Goal: Information Seeking & Learning: Check status

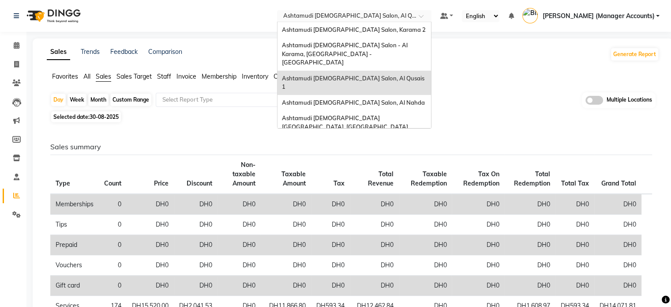
click at [388, 19] on input "text" at bounding box center [345, 16] width 128 height 9
click at [412, 75] on span "Ashtamudi [DEMOGRAPHIC_DATA] Salon, Al Qusais 1" at bounding box center [354, 83] width 144 height 16
click at [388, 18] on input "text" at bounding box center [345, 16] width 128 height 9
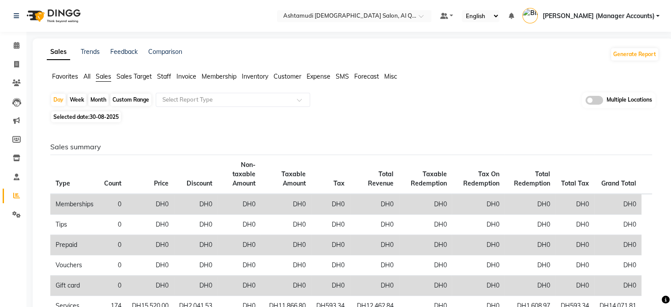
click at [156, 118] on div "Selected date: [DATE]" at bounding box center [354, 116] width 609 height 9
click at [101, 117] on span "30-08-2025" at bounding box center [104, 116] width 29 height 7
select select "8"
select select "2025"
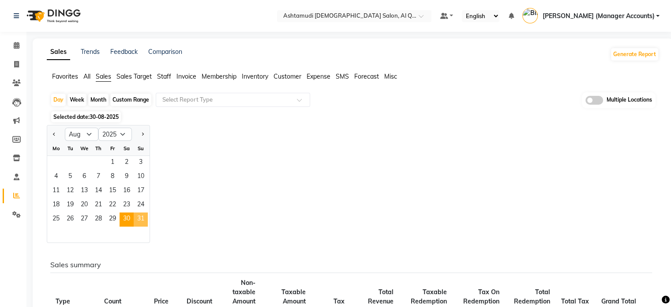
click at [144, 220] on span "31" at bounding box center [141, 219] width 14 height 14
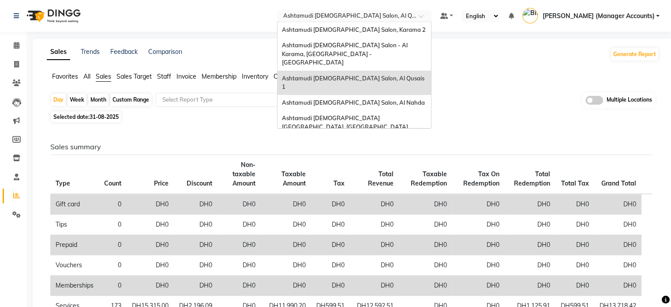
click at [399, 18] on input "text" at bounding box center [345, 16] width 128 height 9
click at [379, 114] on span "Ashtamudi [DEMOGRAPHIC_DATA] [GEOGRAPHIC_DATA], [GEOGRAPHIC_DATA]" at bounding box center [345, 122] width 126 height 16
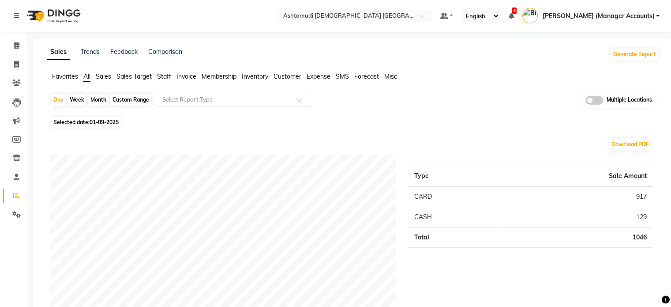
click at [97, 72] on li "Sales" at bounding box center [103, 76] width 15 height 9
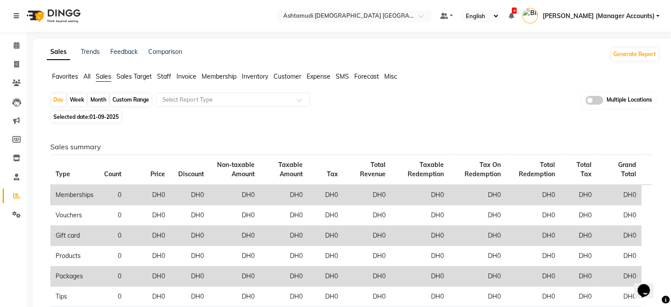
click at [105, 81] on li "Sales" at bounding box center [103, 77] width 15 height 10
click at [103, 114] on span "01-09-2025" at bounding box center [104, 116] width 29 height 7
select select "9"
select select "2025"
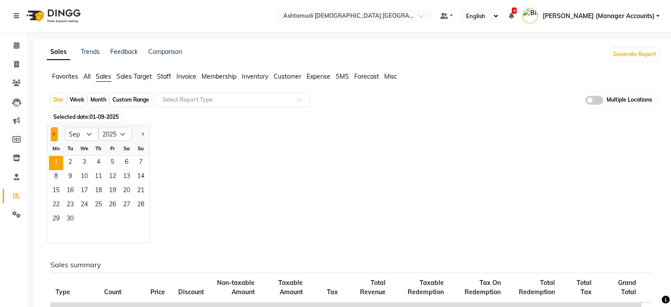
click at [57, 129] on button "Previous month" at bounding box center [54, 134] width 7 height 14
select select "8"
click at [125, 219] on span "30" at bounding box center [127, 219] width 14 height 14
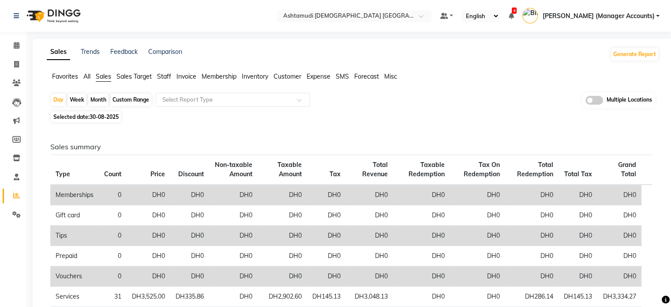
click at [95, 113] on span "Selected date: [DATE]" at bounding box center [86, 116] width 70 height 11
select select "8"
select select "2025"
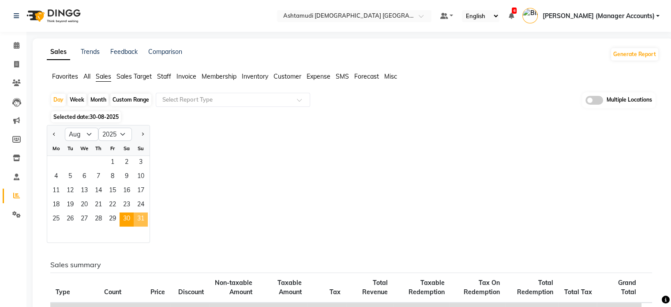
click at [140, 218] on span "31" at bounding box center [141, 219] width 14 height 14
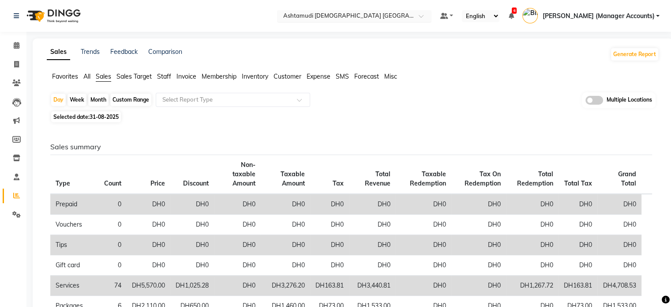
click at [390, 19] on input "text" at bounding box center [345, 16] width 128 height 9
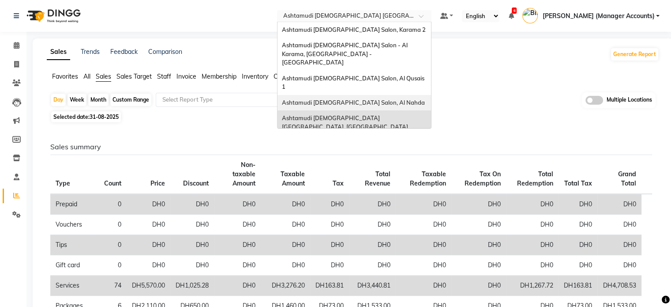
click at [402, 99] on span "Ashtamudi [DEMOGRAPHIC_DATA] Salon, Al Nahda" at bounding box center [353, 102] width 143 height 7
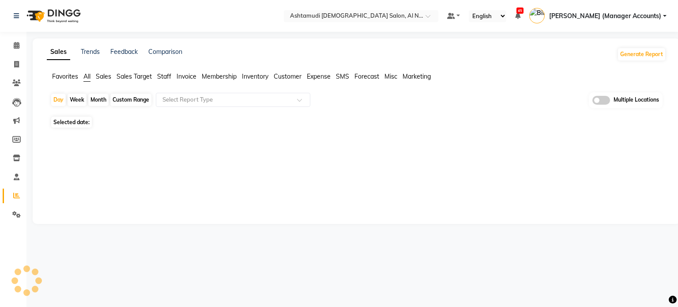
select select "en"
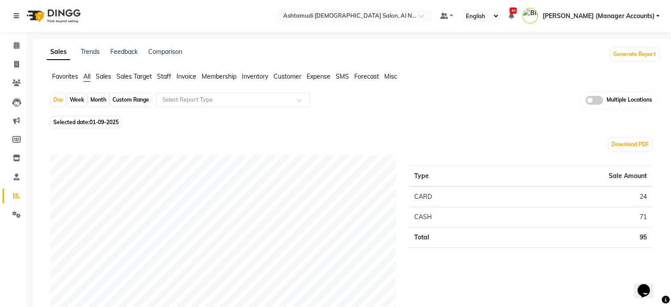
click at [91, 123] on span "01-09-2025" at bounding box center [104, 122] width 29 height 7
select select "9"
select select "2025"
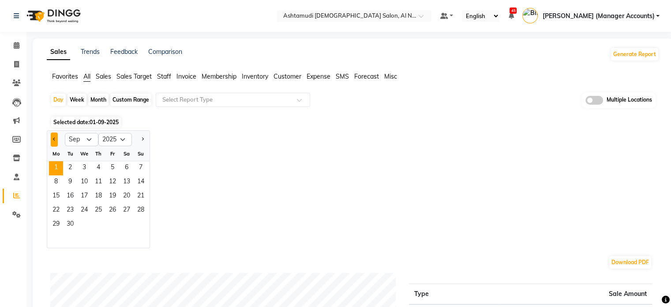
click at [54, 137] on button "Previous month" at bounding box center [54, 139] width 7 height 14
select select "8"
click at [131, 226] on span "30" at bounding box center [127, 225] width 14 height 14
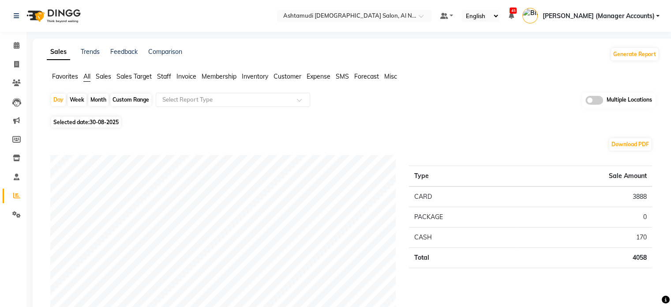
click at [109, 76] on span "Sales" at bounding box center [103, 76] width 15 height 8
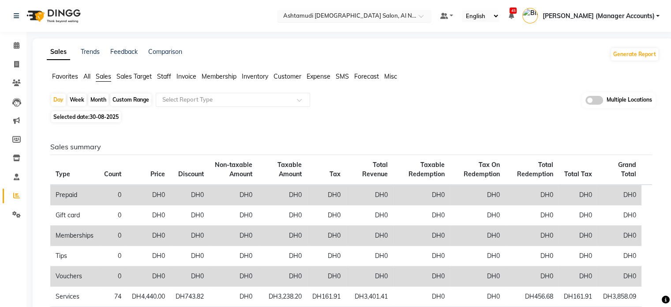
click at [379, 15] on input "text" at bounding box center [345, 16] width 128 height 9
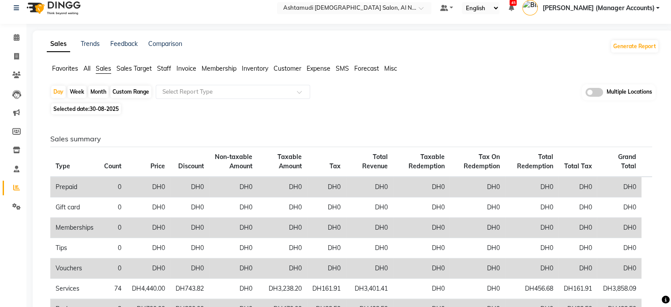
scroll to position [6, 0]
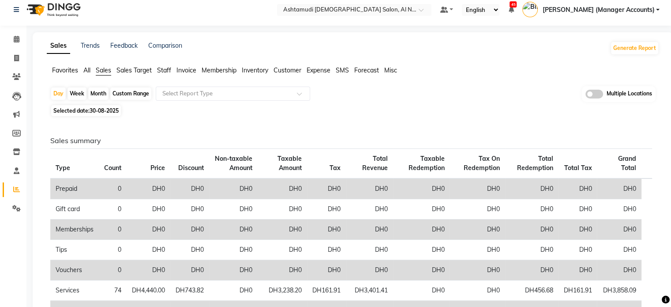
click at [102, 109] on span "30-08-2025" at bounding box center [104, 110] width 29 height 7
select select "8"
select select "2025"
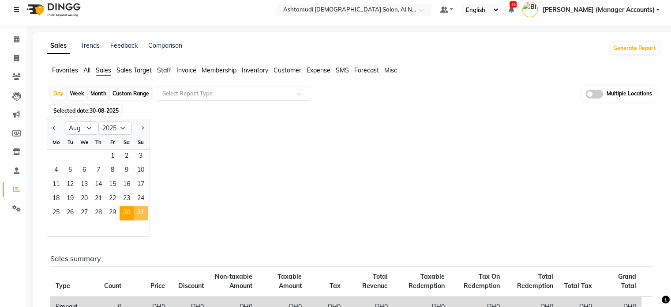
click at [136, 210] on span "31" at bounding box center [141, 213] width 14 height 14
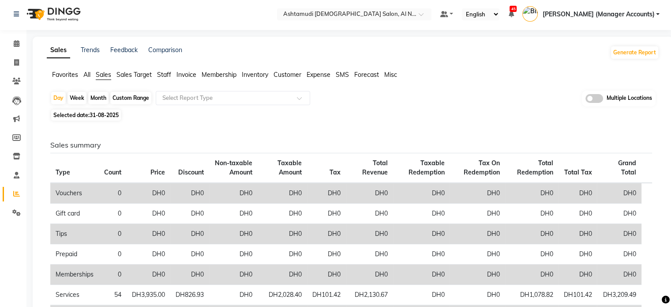
scroll to position [0, 0]
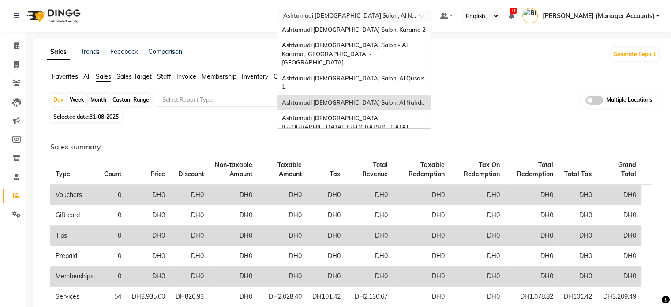
click at [409, 13] on input "text" at bounding box center [345, 16] width 128 height 9
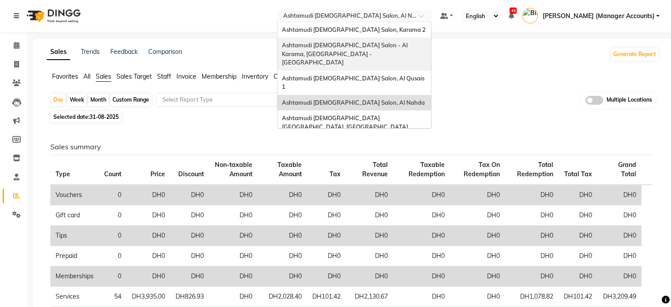
click at [401, 45] on span "Ashtamudi [DEMOGRAPHIC_DATA] Salon - Al Karama, [GEOGRAPHIC_DATA] -[GEOGRAPHIC_…" at bounding box center [345, 53] width 127 height 24
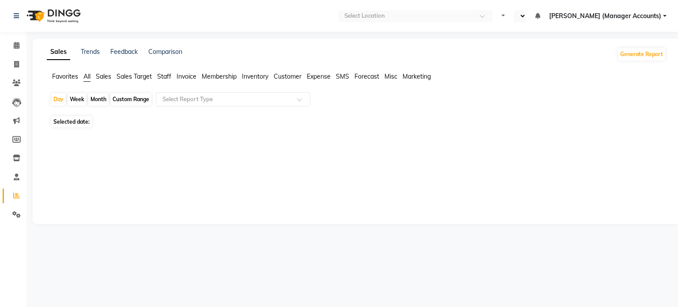
select select "en"
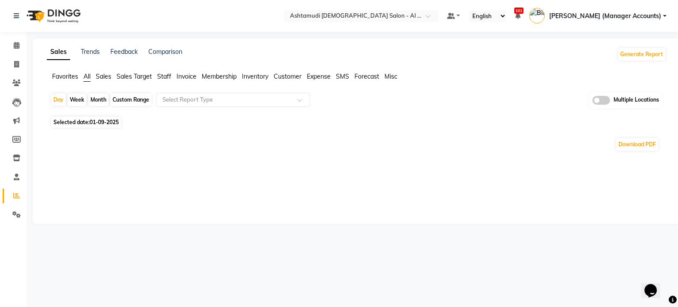
click at [98, 75] on span "Sales" at bounding box center [103, 76] width 15 height 8
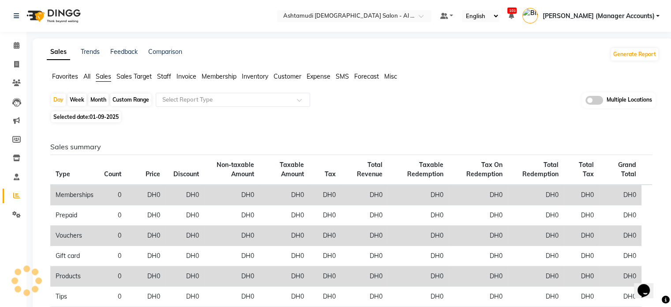
click at [104, 117] on span "01-09-2025" at bounding box center [104, 116] width 29 height 7
select select "9"
select select "2025"
click at [86, 116] on span "Selected date: 01-09-2025" at bounding box center [86, 116] width 70 height 11
select select "9"
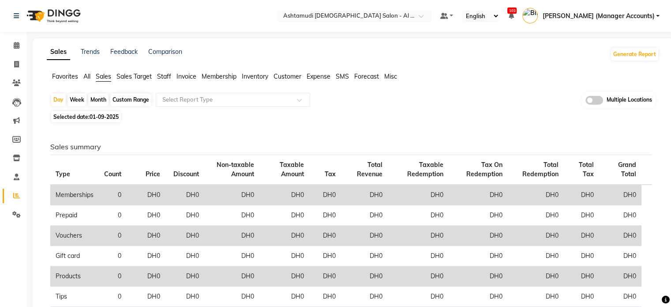
select select "2025"
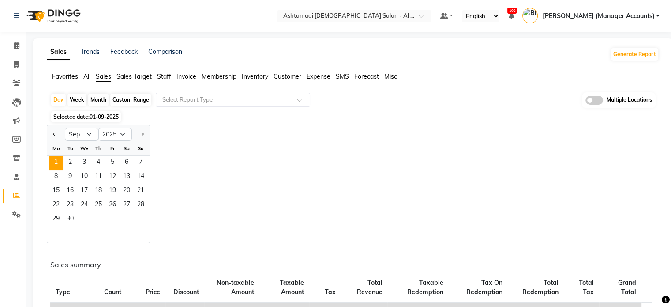
drag, startPoint x: 52, startPoint y: 131, endPoint x: 58, endPoint y: 137, distance: 8.4
click at [52, 131] on button "Previous month" at bounding box center [54, 134] width 7 height 14
select select "8"
click at [126, 221] on span "30" at bounding box center [127, 219] width 14 height 14
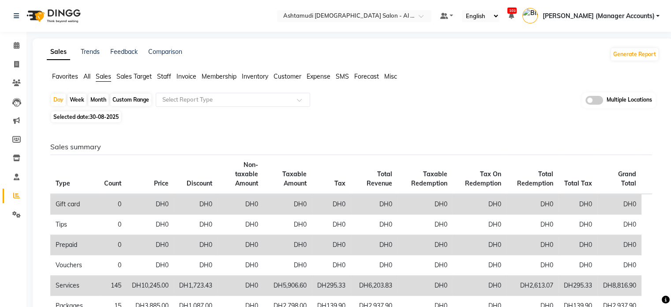
click at [124, 116] on div "Selected date: 30-08-2025" at bounding box center [354, 116] width 609 height 9
click at [119, 116] on span "30-08-2025" at bounding box center [104, 116] width 29 height 7
select select "8"
select select "2025"
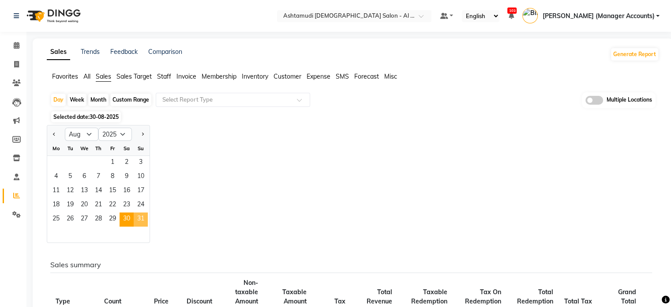
click at [139, 218] on span "31" at bounding box center [141, 219] width 14 height 14
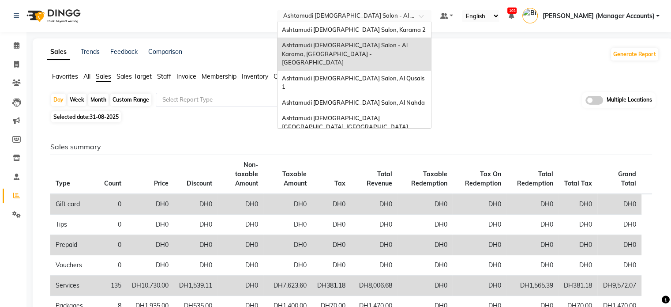
click at [368, 14] on input "text" at bounding box center [345, 16] width 128 height 9
click at [406, 32] on span "Ashtamudi [DEMOGRAPHIC_DATA] Salon, Karama 2" at bounding box center [354, 29] width 144 height 7
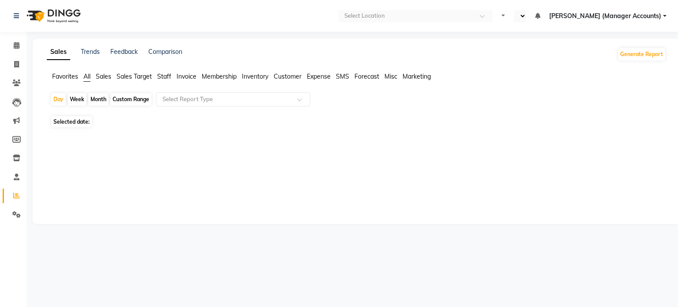
select select "en"
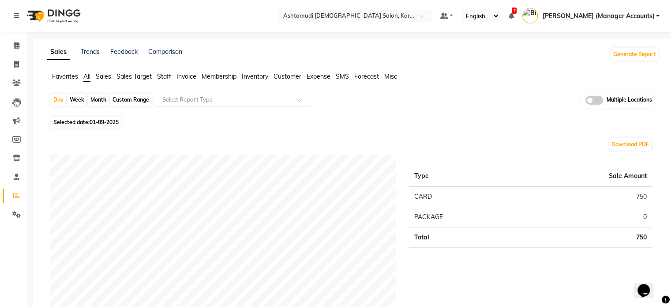
click at [105, 119] on span "01-09-2025" at bounding box center [104, 122] width 29 height 7
select select "9"
select select "2025"
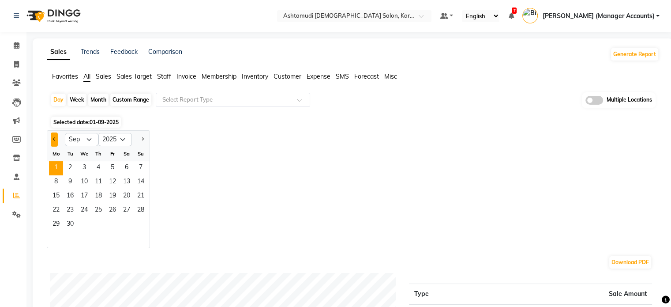
click at [54, 137] on button "Previous month" at bounding box center [54, 139] width 7 height 14
select select "8"
click at [143, 222] on span "31" at bounding box center [141, 225] width 14 height 14
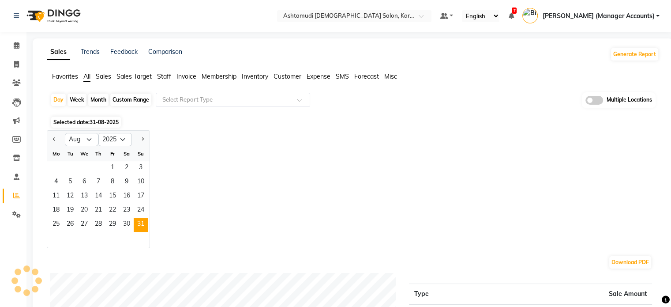
scroll to position [44, 0]
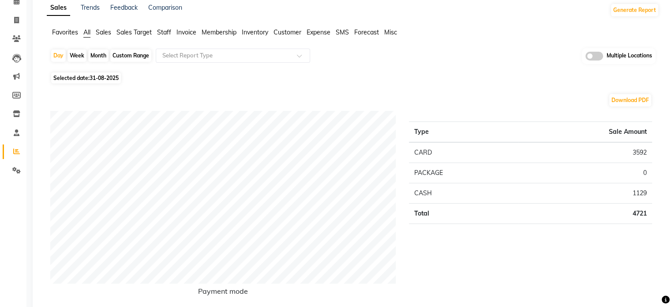
drag, startPoint x: 101, startPoint y: 32, endPoint x: 115, endPoint y: 34, distance: 14.4
click at [101, 32] on span "Sales" at bounding box center [103, 32] width 15 height 8
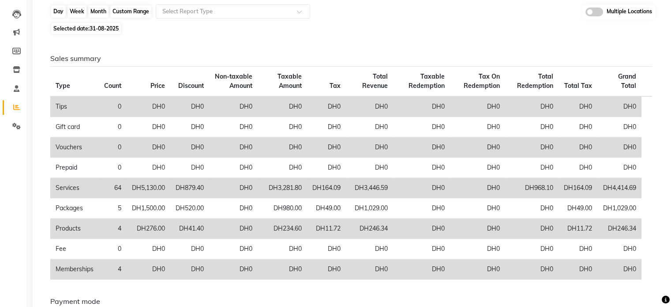
scroll to position [0, 0]
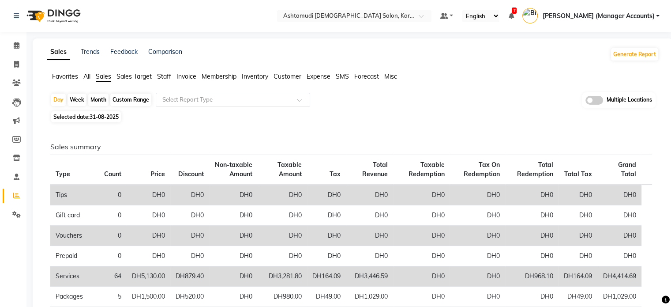
click at [102, 116] on span "31-08-2025" at bounding box center [104, 116] width 29 height 7
select select "8"
select select "2025"
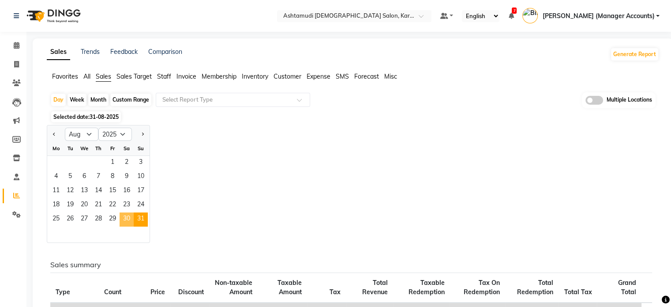
click at [125, 224] on span "30" at bounding box center [127, 219] width 14 height 14
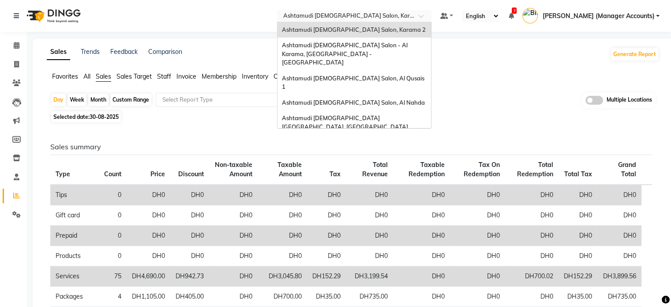
click at [390, 19] on input "text" at bounding box center [345, 16] width 128 height 9
click at [383, 139] on span "Ashtamudi [DEMOGRAPHIC_DATA] Salon (Classic Touch ) – Al Warqa, Al Warqa" at bounding box center [350, 147] width 137 height 16
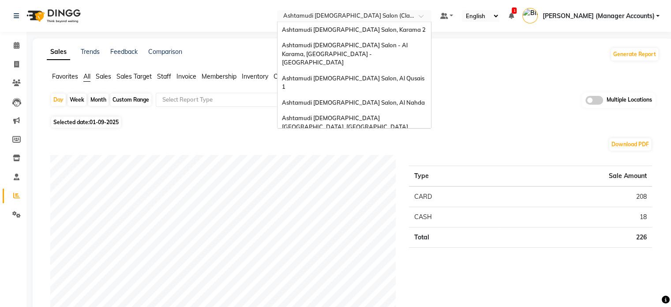
click at [379, 13] on input "text" at bounding box center [345, 16] width 128 height 9
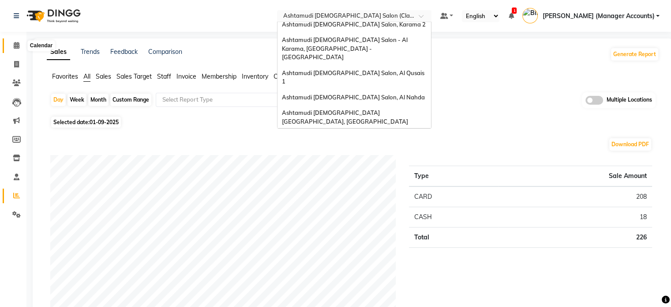
click at [19, 48] on span at bounding box center [16, 46] width 15 height 10
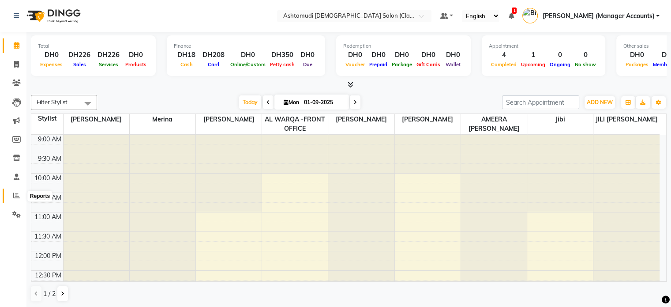
click at [13, 194] on icon at bounding box center [16, 195] width 7 height 7
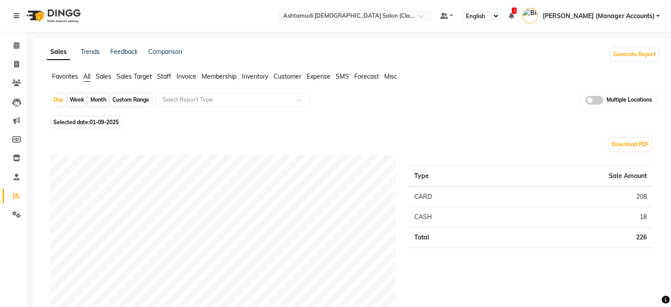
click at [107, 74] on span "Sales" at bounding box center [103, 76] width 15 height 8
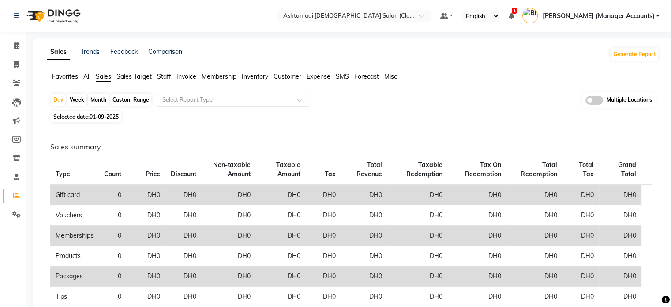
click at [109, 116] on span "01-09-2025" at bounding box center [104, 116] width 29 height 7
select select "9"
select select "2025"
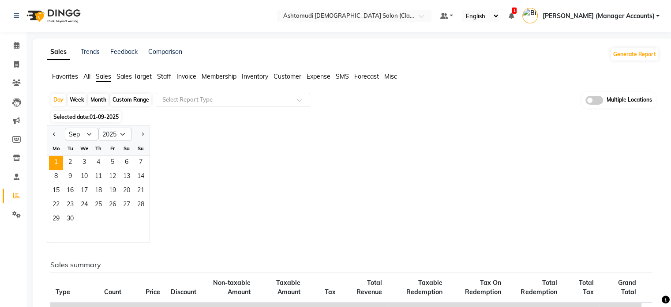
click at [49, 135] on div at bounding box center [56, 134] width 18 height 14
click at [56, 133] on button "Previous month" at bounding box center [54, 134] width 7 height 14
select select "8"
click at [144, 215] on span "31" at bounding box center [141, 219] width 14 height 14
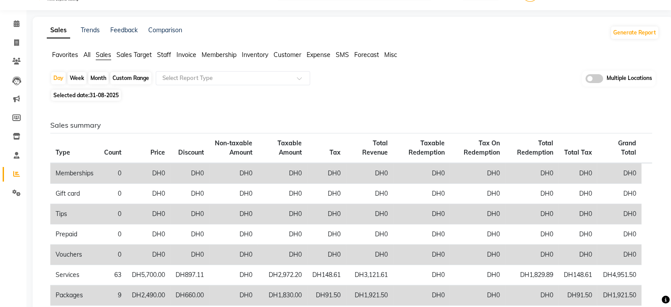
scroll to position [6, 0]
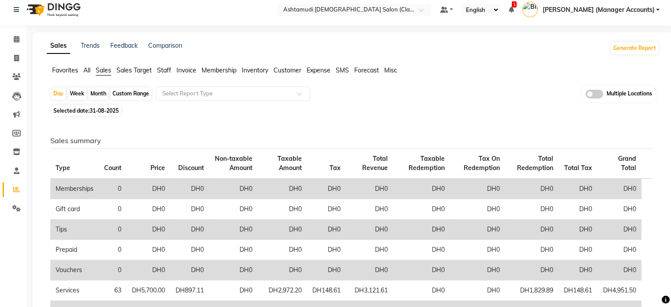
click at [115, 113] on span "31-08-2025" at bounding box center [104, 110] width 29 height 7
select select "8"
select select "2025"
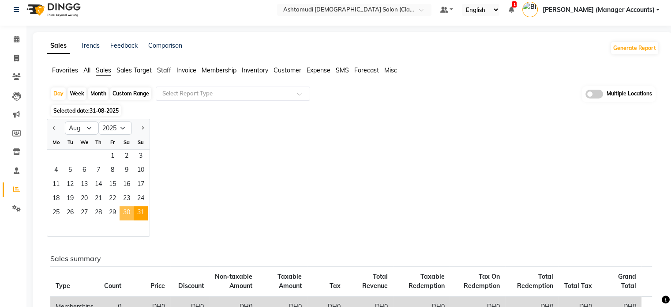
click at [126, 214] on span "30" at bounding box center [127, 213] width 14 height 14
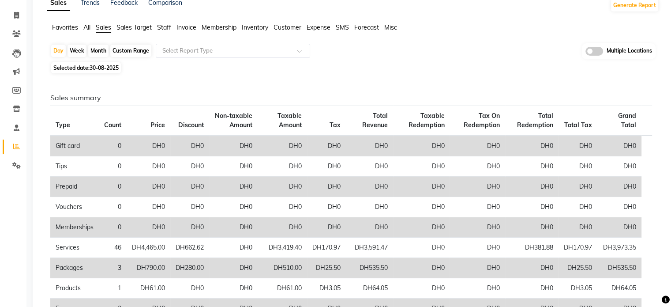
scroll to position [0, 0]
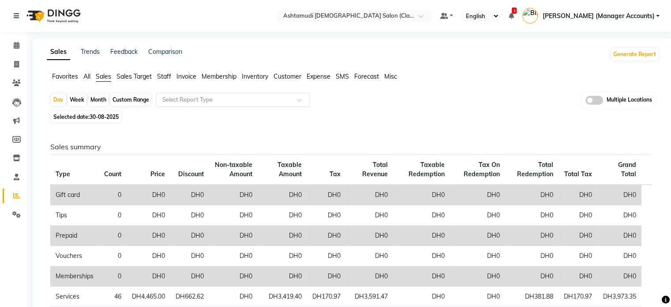
click at [185, 104] on div "Select Report Type" at bounding box center [233, 100] width 154 height 14
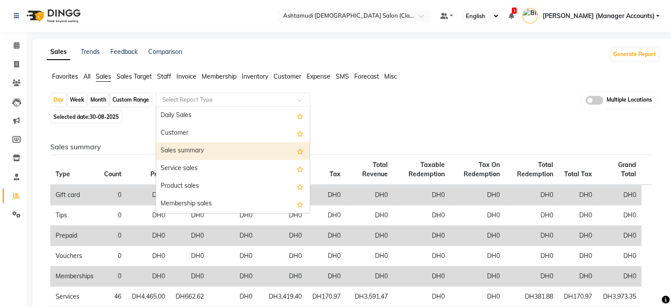
click at [436, 76] on ul "Favorites All Sales Sales Target Staff Invoice Membership Inventory Customer Ex…" at bounding box center [353, 77] width 612 height 10
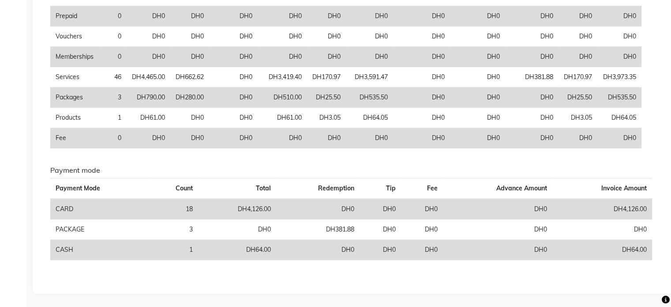
scroll to position [50, 0]
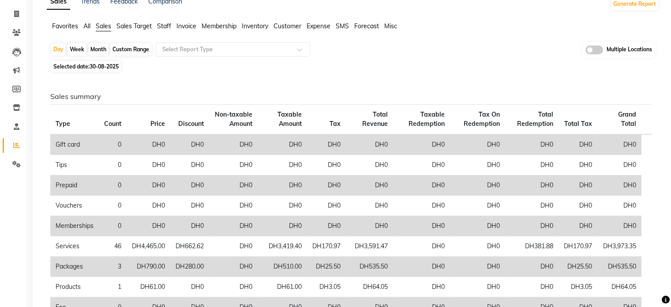
click at [98, 47] on div "Month" at bounding box center [98, 49] width 20 height 12
select select "8"
select select "2025"
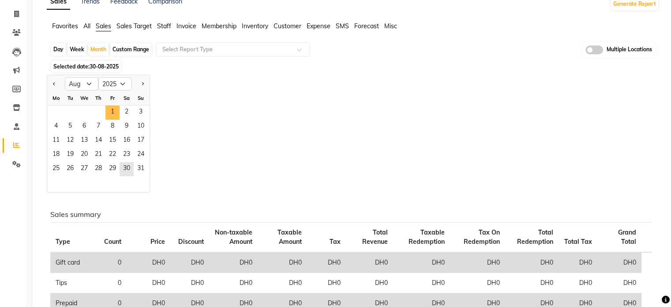
drag, startPoint x: 110, startPoint y: 108, endPoint x: 116, endPoint y: 108, distance: 5.8
click at [110, 108] on span "1" at bounding box center [112, 112] width 14 height 14
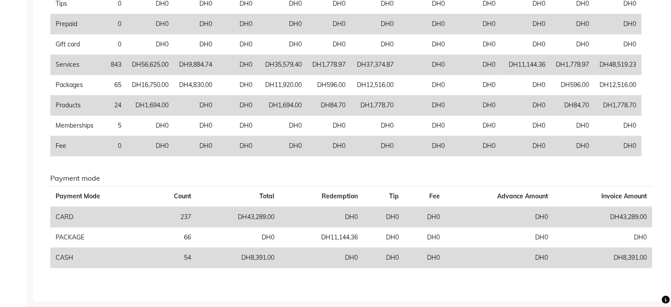
scroll to position [227, 0]
